Goal: Find contact information: Find contact information

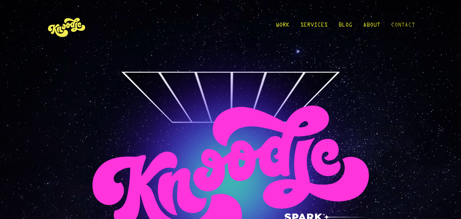
click at [400, 28] on link "Contact" at bounding box center [403, 27] width 24 height 32
